Goal: Task Accomplishment & Management: Use online tool/utility

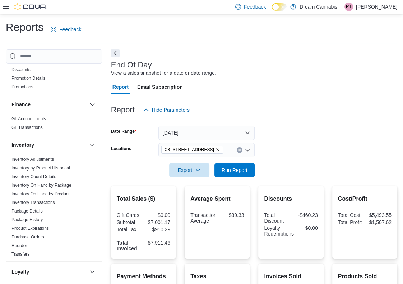
click at [115, 55] on button "Next" at bounding box center [115, 53] width 9 height 9
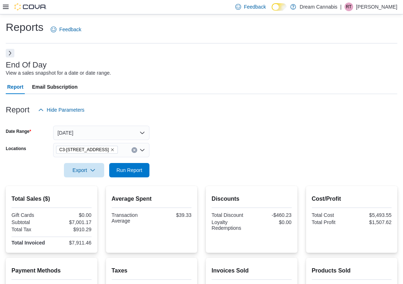
click at [12, 53] on button "Next" at bounding box center [10, 53] width 9 height 9
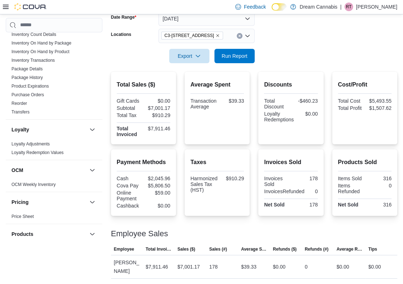
scroll to position [366, 0]
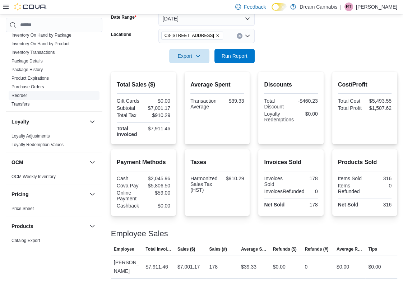
click at [20, 93] on link "Reorder" at bounding box center [19, 95] width 15 height 5
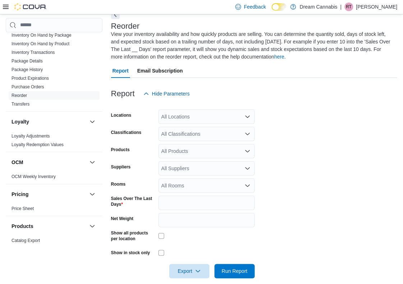
scroll to position [39, 0]
click at [183, 116] on div "All Locations" at bounding box center [207, 116] width 96 height 14
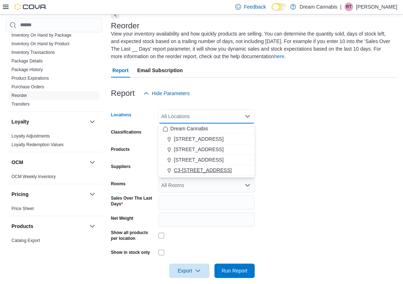
click at [192, 167] on span "C3-[STREET_ADDRESS]" at bounding box center [203, 170] width 58 height 7
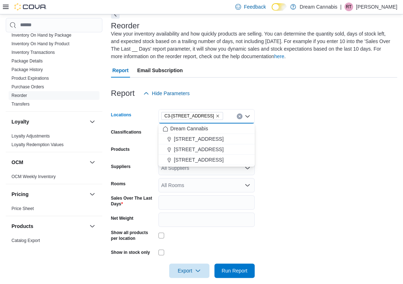
click at [330, 121] on form "Locations C3-[STREET_ADDRESS] Selected. C3-[STREET_ADDRESS] Press Backspace to …" at bounding box center [254, 190] width 287 height 178
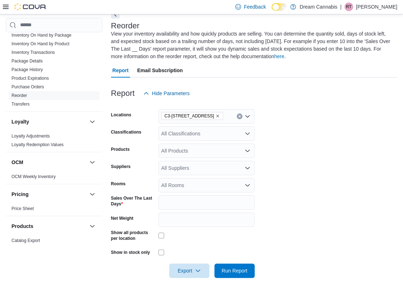
click at [210, 133] on div "All Classifications" at bounding box center [207, 134] width 96 height 14
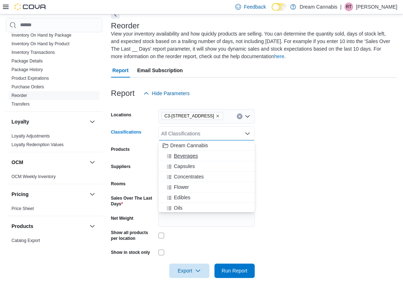
click at [193, 157] on span "Beverages" at bounding box center [186, 155] width 24 height 7
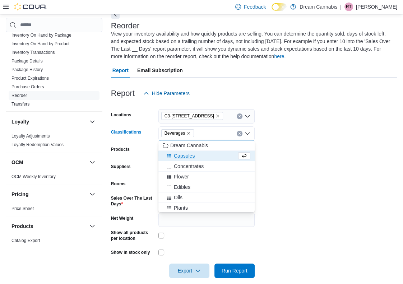
click at [193, 157] on span "Capsules" at bounding box center [184, 155] width 21 height 7
click at [193, 157] on span "Concentrates" at bounding box center [189, 155] width 30 height 7
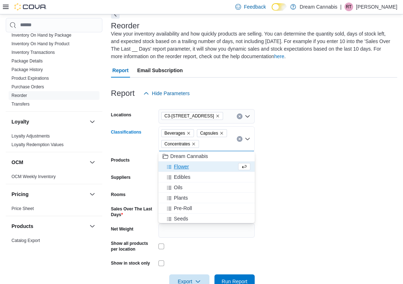
click at [186, 167] on span "Flower" at bounding box center [181, 166] width 15 height 7
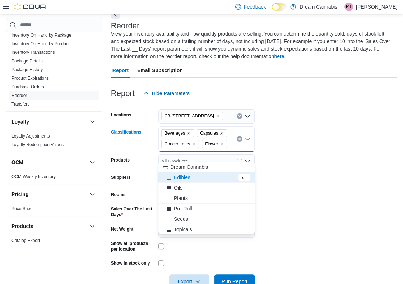
click at [184, 179] on span "Edibles" at bounding box center [182, 177] width 17 height 7
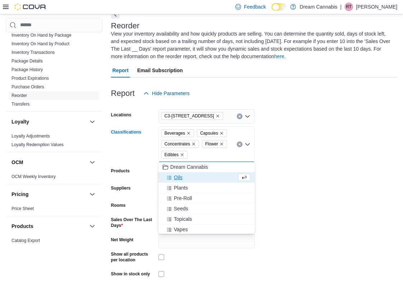
click at [177, 178] on span "Oils" at bounding box center [178, 177] width 9 height 7
click at [177, 181] on span "Plants" at bounding box center [181, 177] width 14 height 7
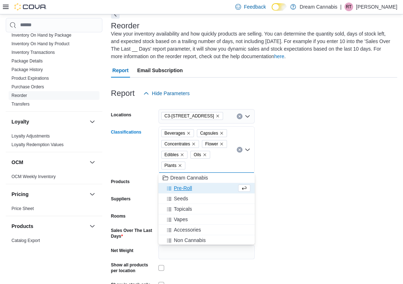
click at [178, 187] on span "Pre-Roll" at bounding box center [183, 188] width 18 height 7
click at [178, 190] on span "Seeds" at bounding box center [181, 188] width 14 height 7
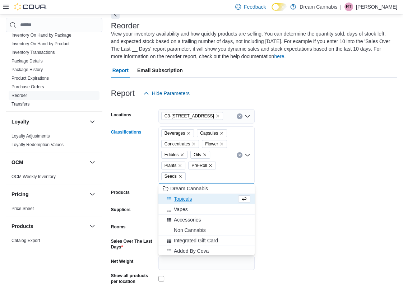
click at [178, 199] on span "Topicals" at bounding box center [183, 199] width 18 height 7
click at [183, 201] on span "Vapes" at bounding box center [181, 199] width 14 height 7
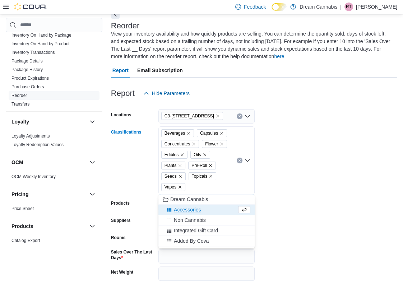
click at [311, 165] on form "Locations C3-[STREET_ADDRESS] Classifications Beverages Capsules Concentrates F…" at bounding box center [254, 217] width 287 height 232
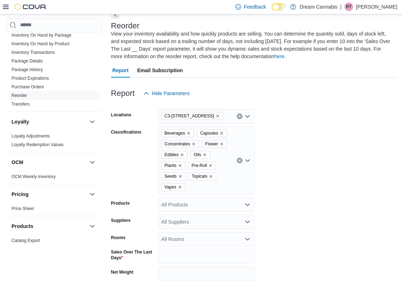
scroll to position [101, 0]
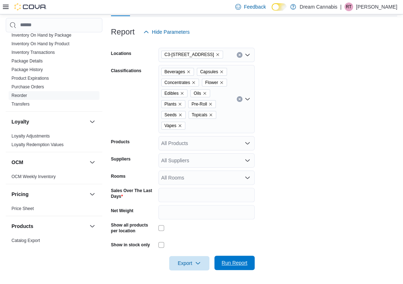
click at [231, 261] on span "Run Report" at bounding box center [235, 263] width 26 height 7
click at [193, 260] on span "Export" at bounding box center [190, 263] width 32 height 14
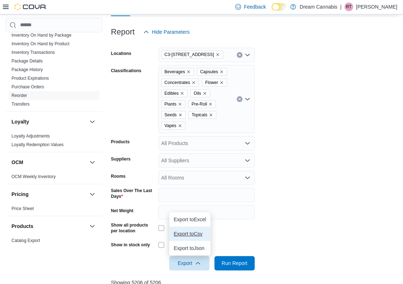
click at [197, 236] on span "Export to Csv" at bounding box center [190, 234] width 32 height 6
